Goal: Navigation & Orientation: Go to known website

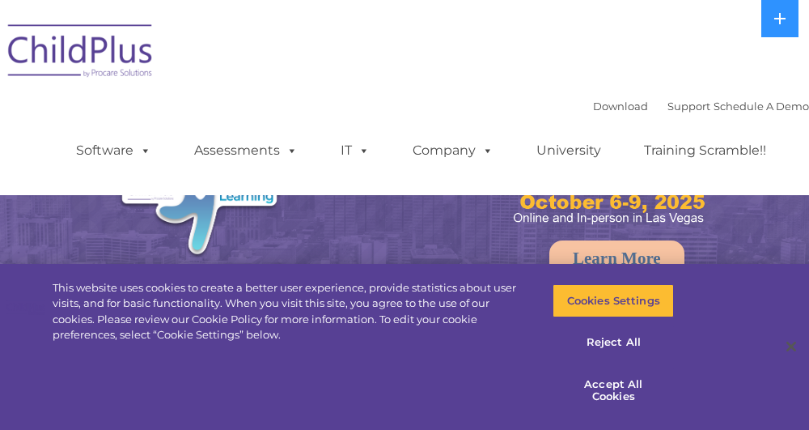
select select "MEDIUM"
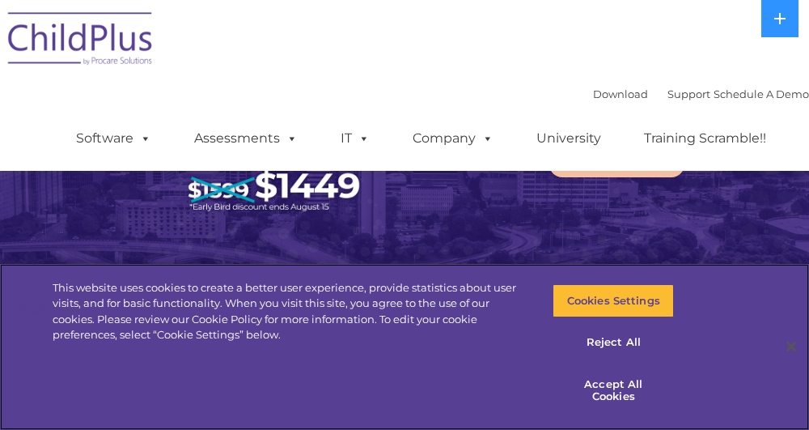
scroll to position [96, 0]
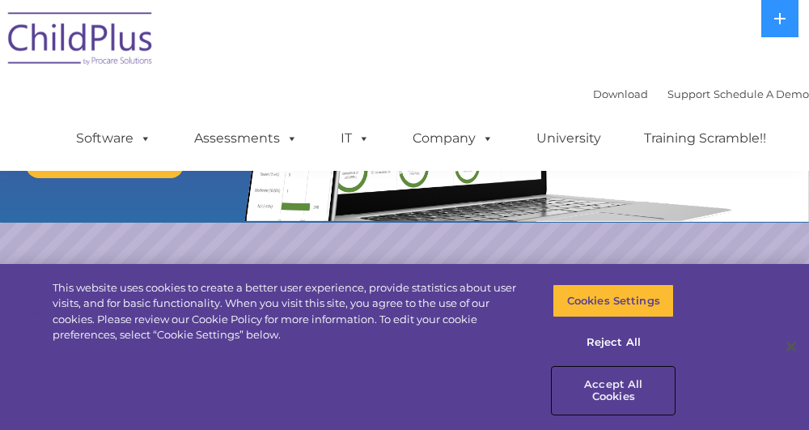
click at [613, 400] on button "Accept All Cookies" at bounding box center [613, 390] width 121 height 46
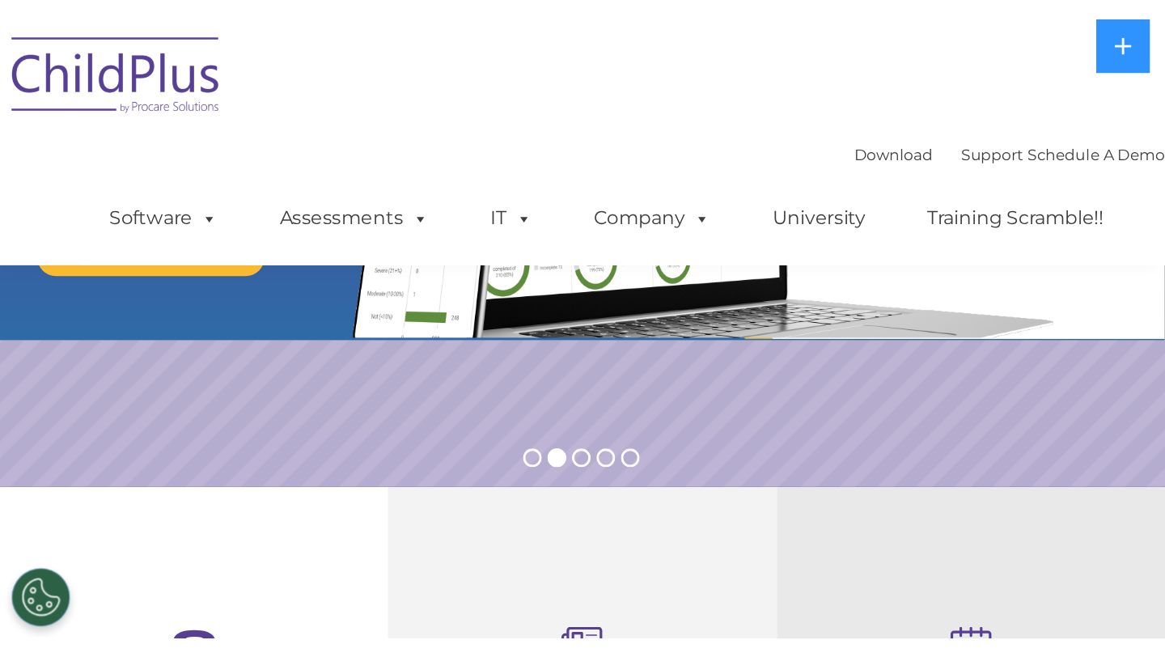
scroll to position [0, 0]
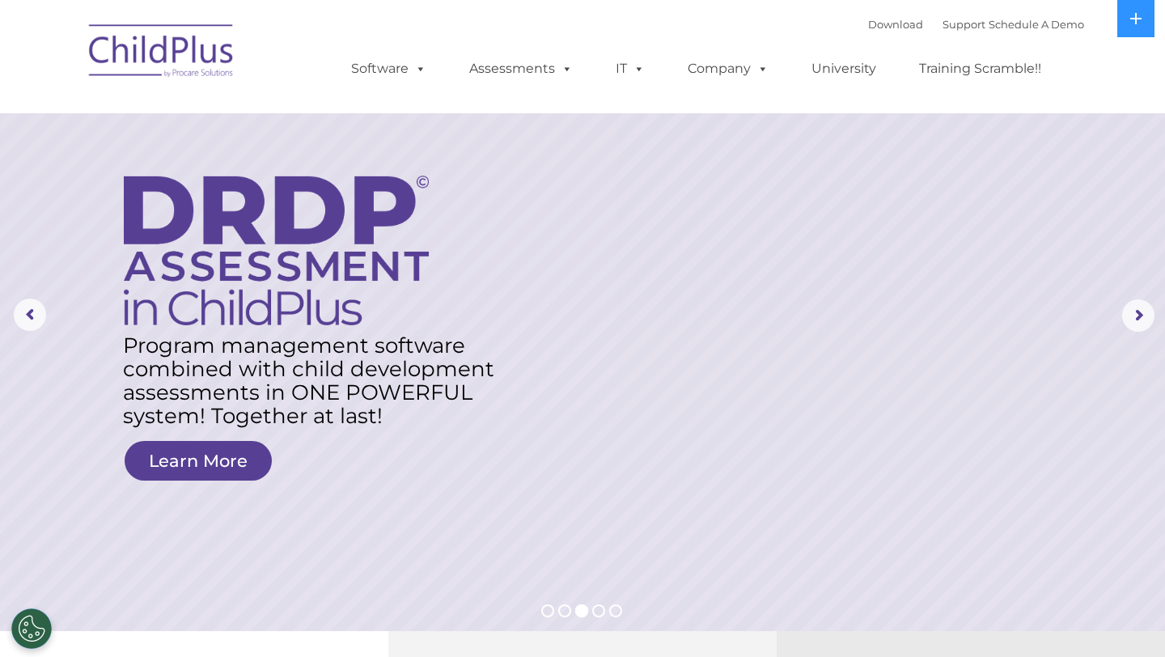
click at [155, 64] on img at bounding box center [162, 53] width 162 height 81
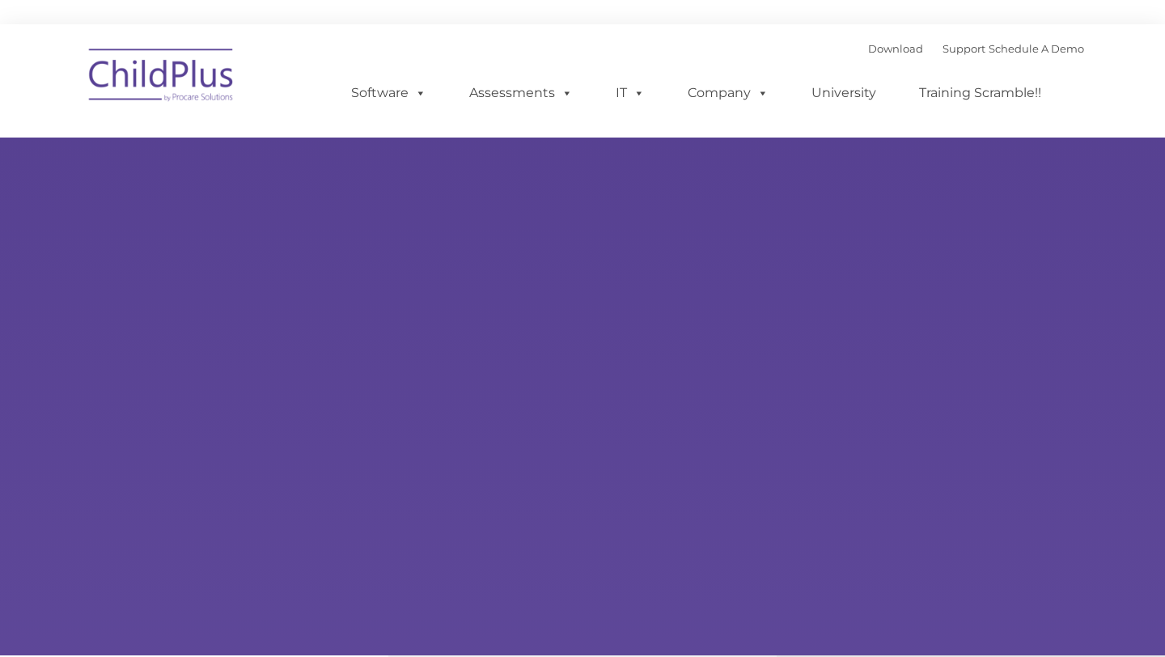
select select "MEDIUM"
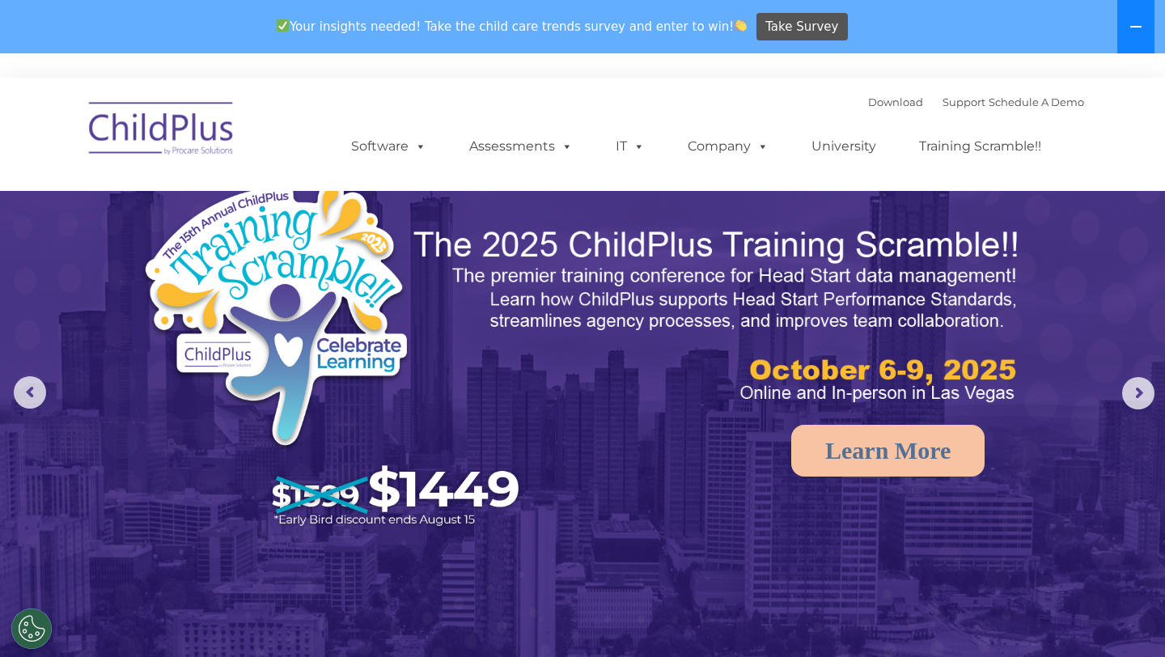
click at [1138, 27] on icon at bounding box center [1135, 27] width 11 height 2
